Goal: Find specific page/section: Find specific page/section

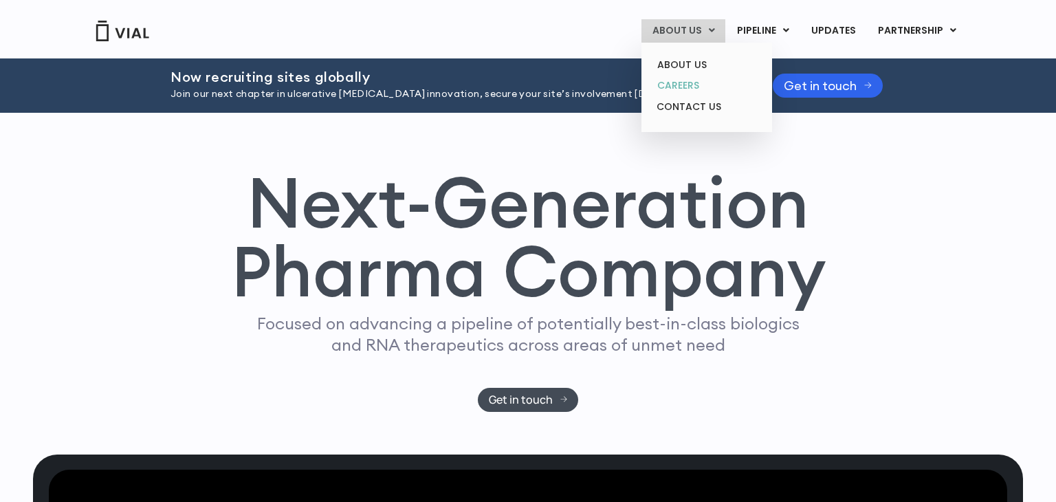
click at [672, 87] on link "CAREERS" at bounding box center [706, 85] width 120 height 21
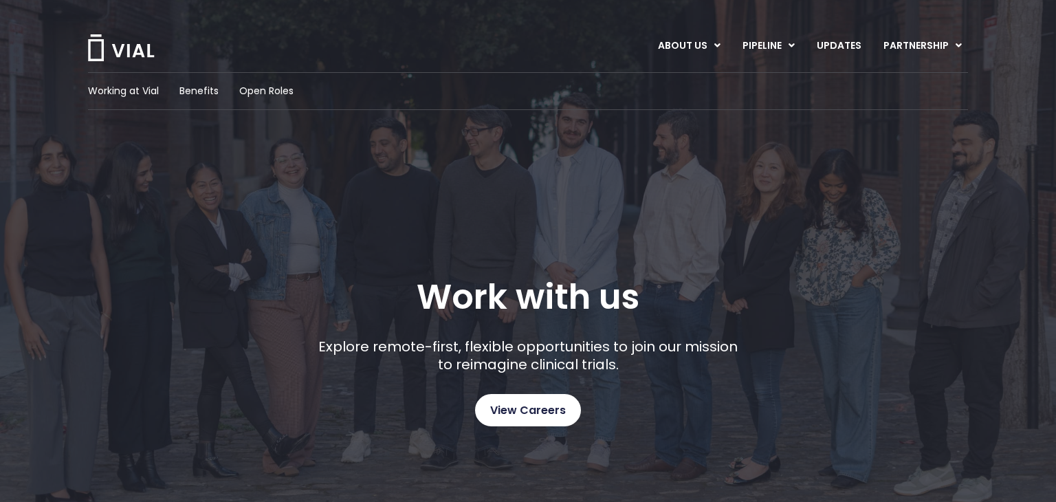
click at [524, 416] on span "View Careers" at bounding box center [528, 411] width 76 height 18
